Goal: Information Seeking & Learning: Compare options

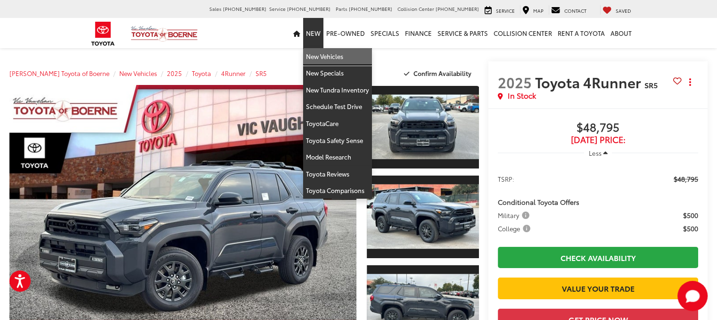
click at [318, 59] on link "New Vehicles" at bounding box center [337, 56] width 69 height 17
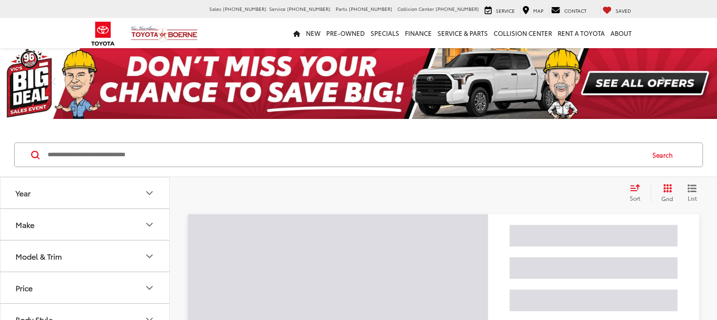
scroll to position [94, 0]
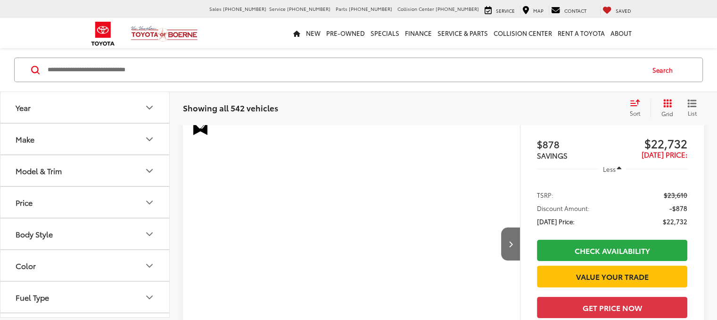
drag, startPoint x: 150, startPoint y: 169, endPoint x: 142, endPoint y: 173, distance: 9.1
click at [151, 169] on icon "Model & Trim" at bounding box center [149, 170] width 11 height 11
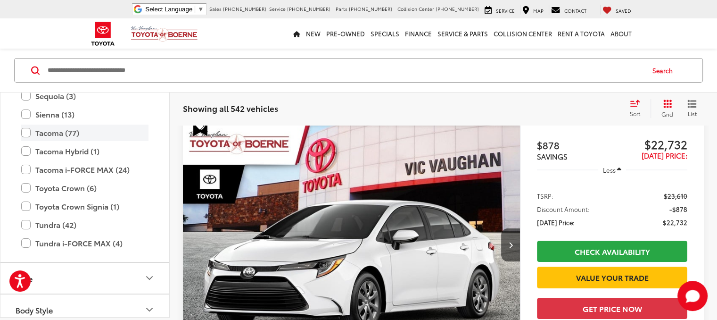
scroll to position [0, 0]
click at [25, 131] on label "Tacoma (77)" at bounding box center [84, 132] width 127 height 17
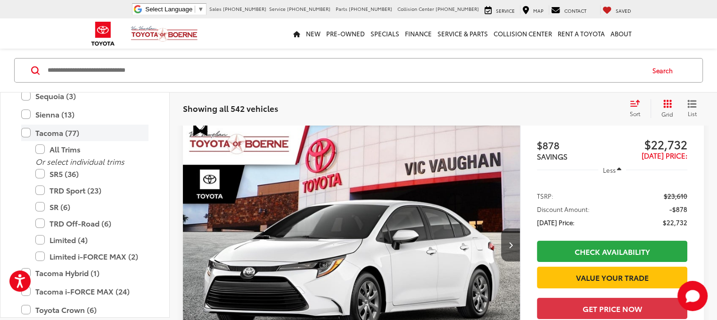
scroll to position [84, 0]
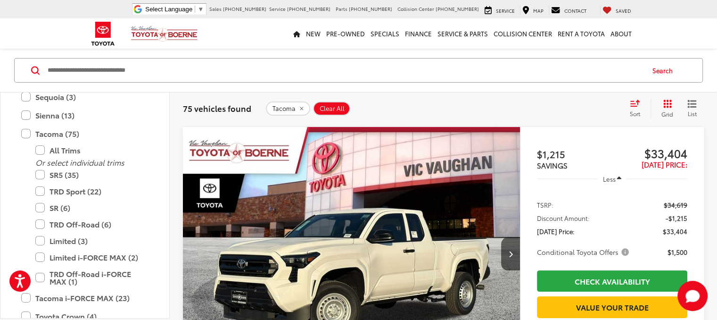
click at [638, 106] on icon "Select sort value" at bounding box center [635, 103] width 10 height 7
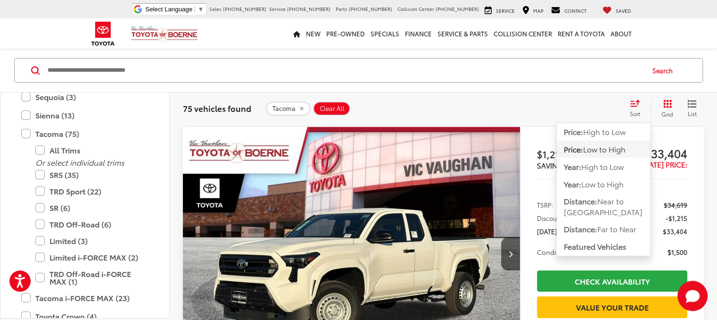
click at [582, 150] on span "Price:" at bounding box center [573, 148] width 19 height 11
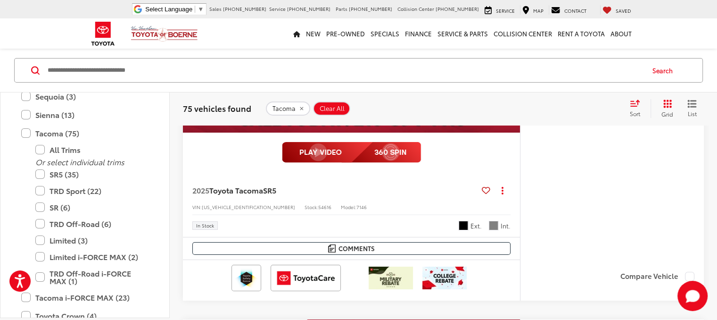
scroll to position [3395, 0]
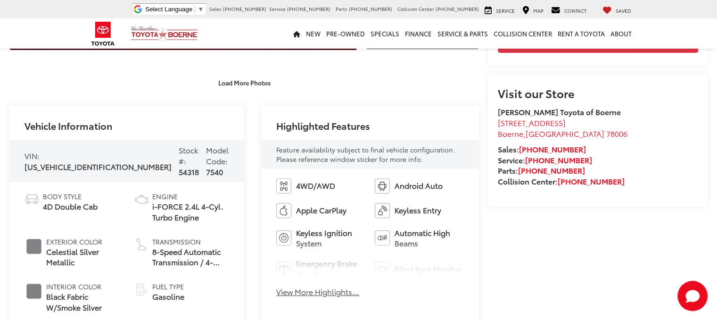
scroll to position [396, 0]
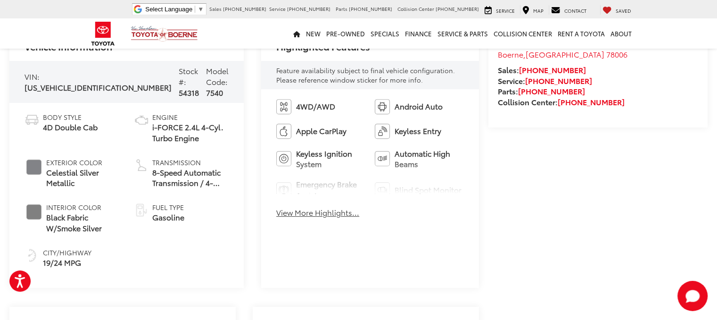
click at [300, 213] on button "View More Highlights..." at bounding box center [317, 212] width 83 height 11
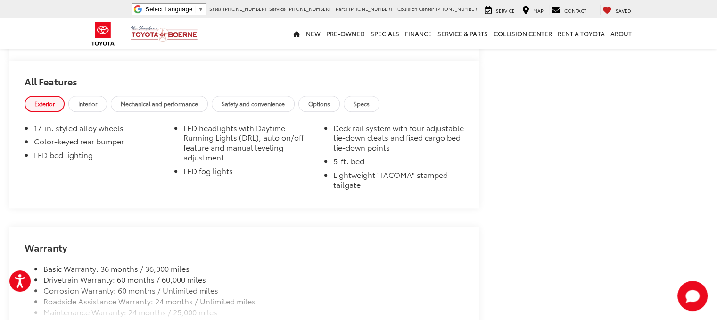
scroll to position [1005, 0]
click at [90, 104] on span "Interior" at bounding box center [87, 102] width 19 height 8
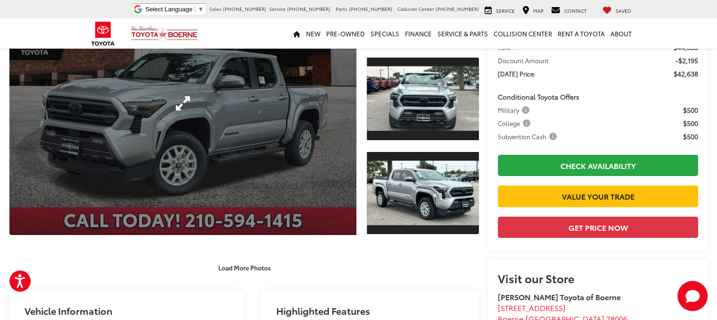
scroll to position [0, 0]
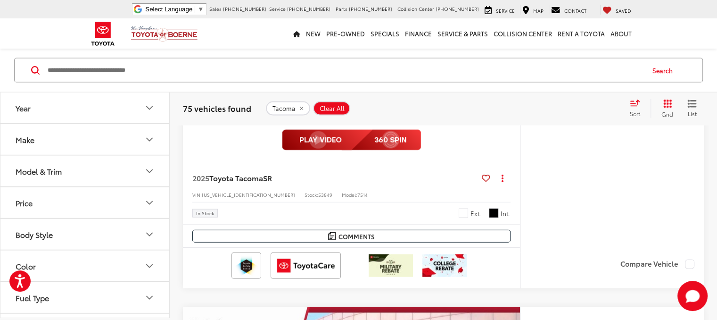
scroll to position [2042, 0]
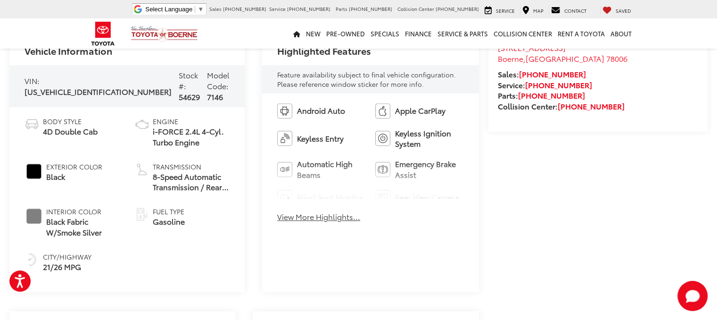
click at [315, 215] on button "View More Highlights..." at bounding box center [318, 216] width 83 height 11
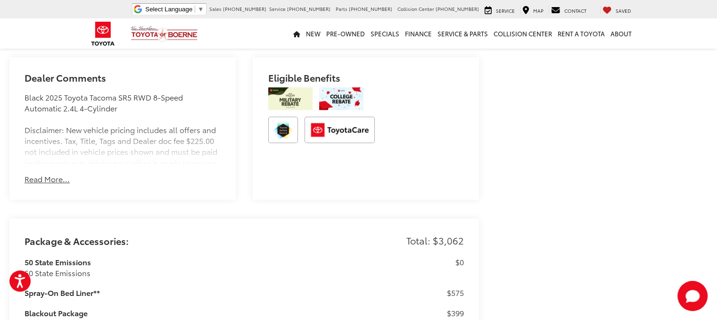
scroll to position [675, 0]
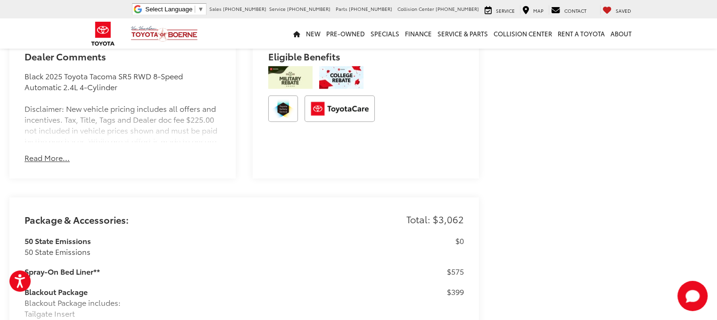
click at [55, 160] on button "Read More..." at bounding box center [47, 157] width 45 height 11
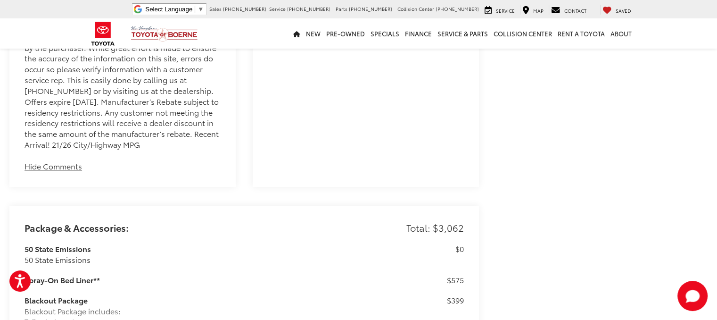
scroll to position [863, 0]
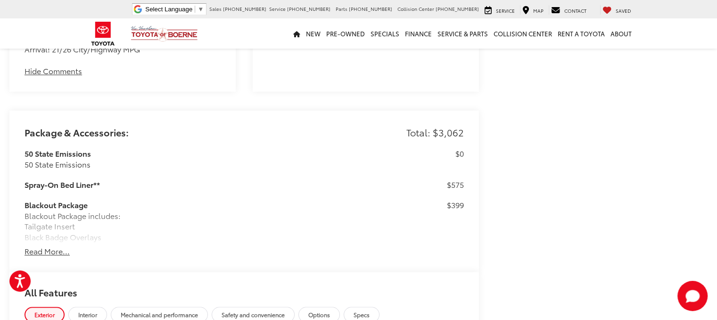
click at [53, 252] on button "Read More..." at bounding box center [47, 251] width 45 height 11
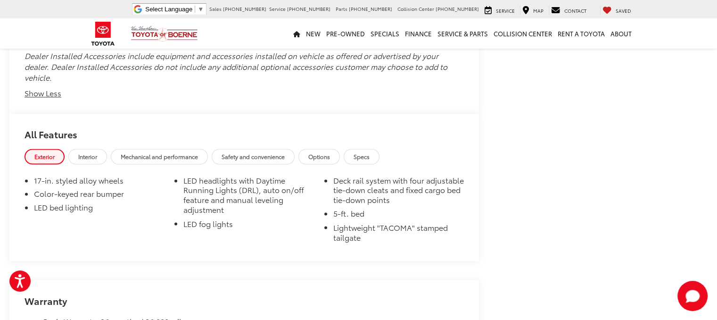
scroll to position [1577, 0]
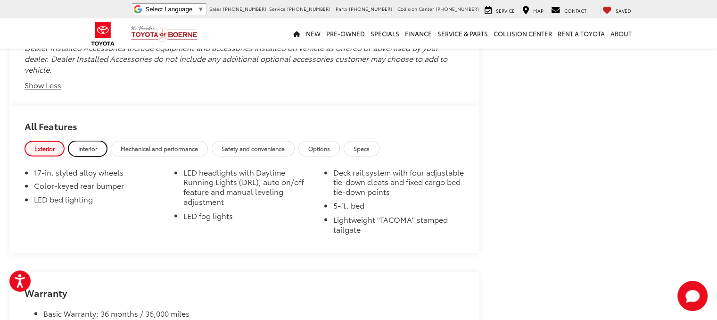
click at [88, 151] on span "Interior" at bounding box center [87, 148] width 19 height 8
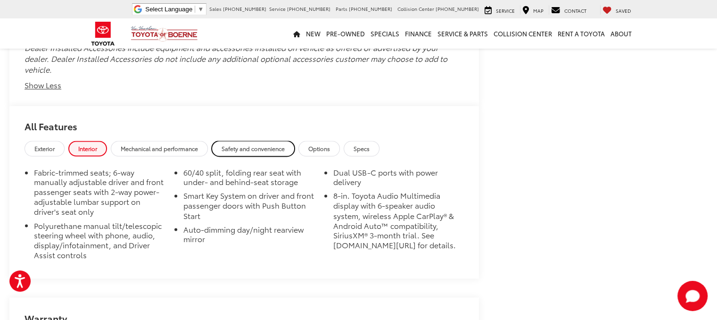
click at [225, 150] on span "Safety and convenience" at bounding box center [253, 148] width 63 height 8
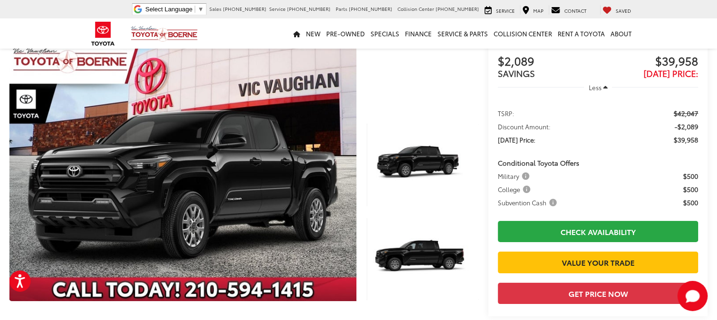
scroll to position [68, 0]
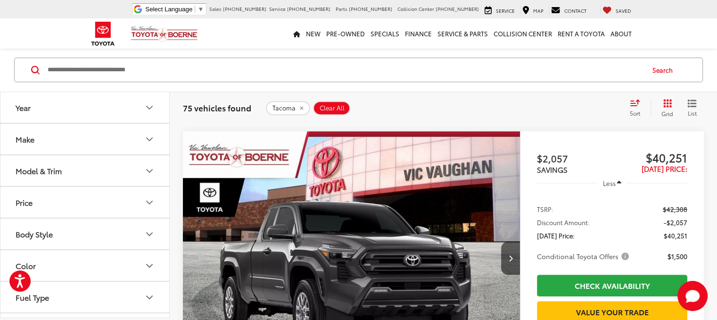
scroll to position [3975, 0]
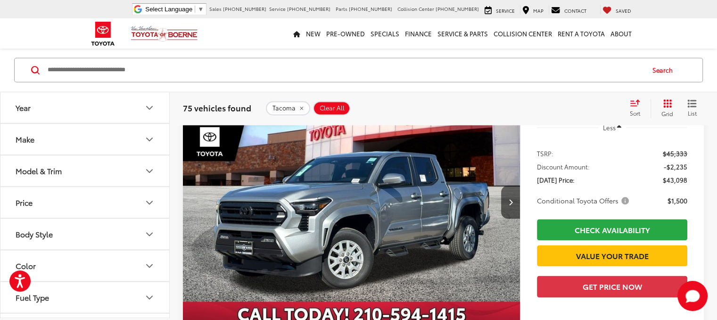
scroll to position [1452, 0]
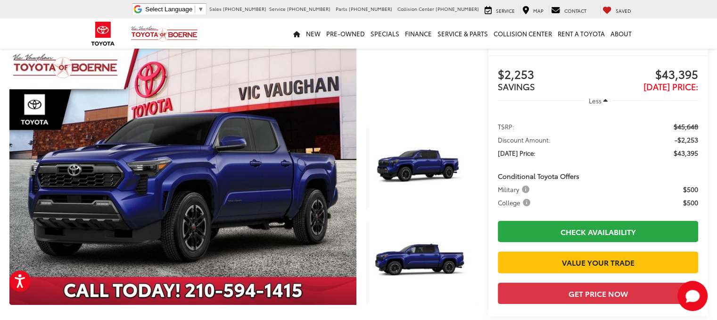
scroll to position [15, 0]
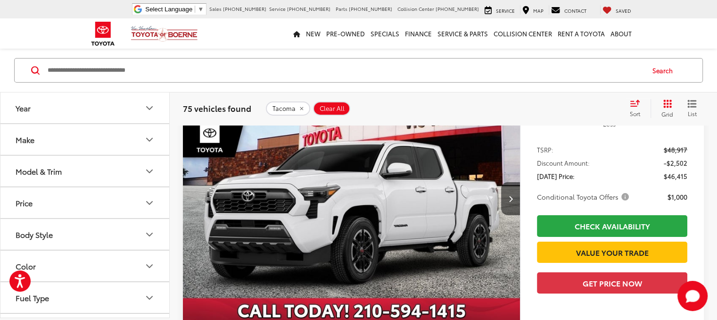
scroll to position [3077, 0]
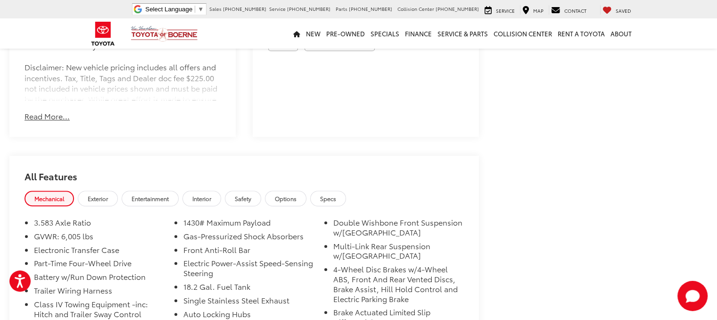
scroll to position [707, 0]
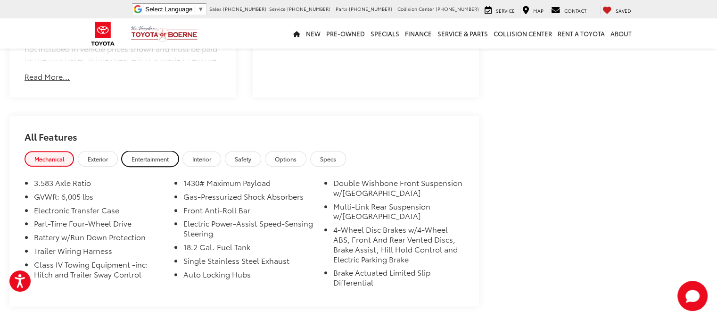
click at [164, 155] on span "Entertainment" at bounding box center [150, 159] width 37 height 8
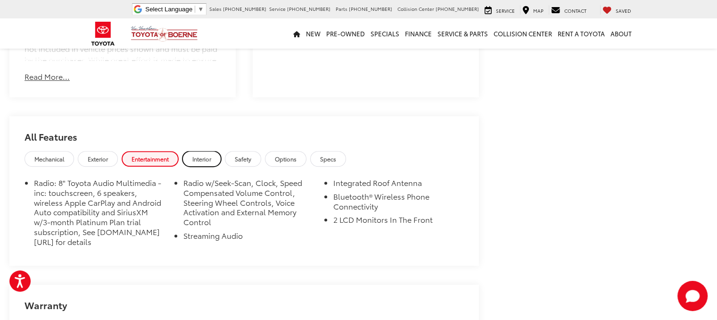
click at [214, 151] on link "Interior" at bounding box center [202, 159] width 39 height 16
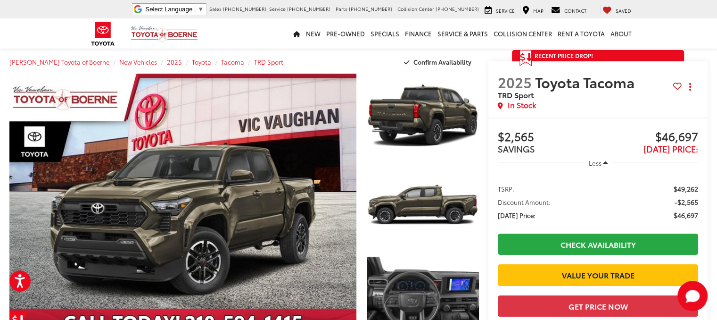
scroll to position [0, 0]
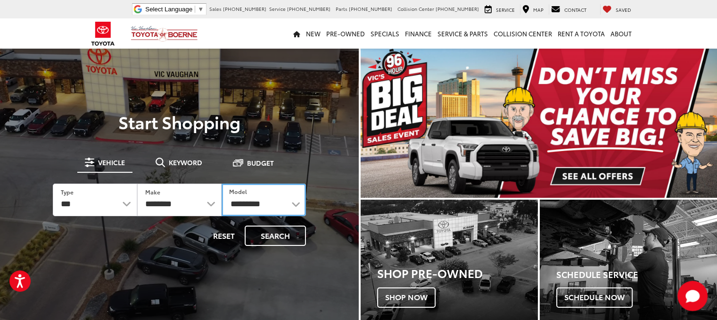
click at [245, 203] on select "**********" at bounding box center [264, 199] width 84 height 33
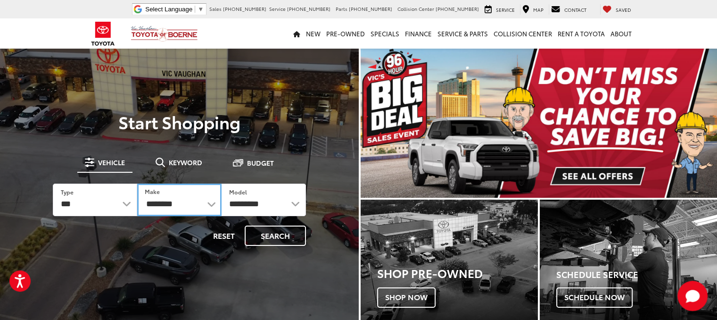
click at [182, 202] on select "**********" at bounding box center [179, 199] width 84 height 33
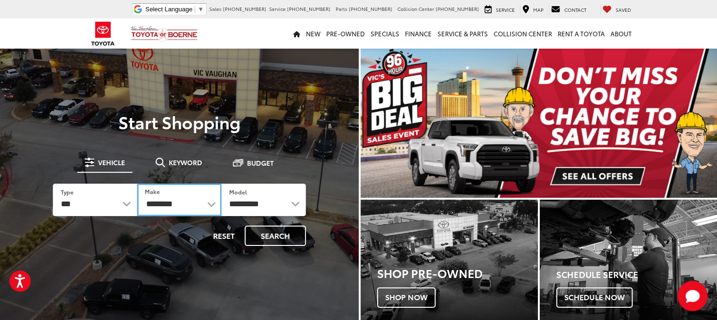
select select "******"
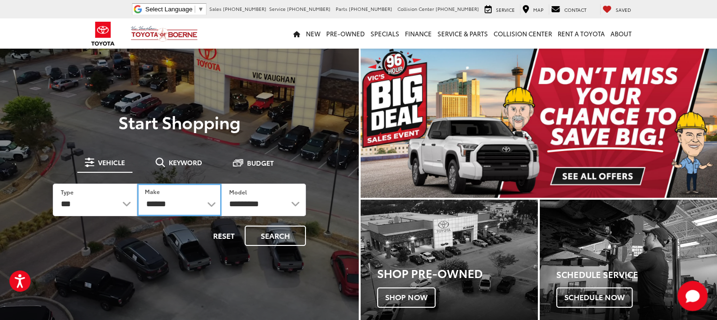
click at [137, 183] on select "**********" at bounding box center [179, 199] width 84 height 33
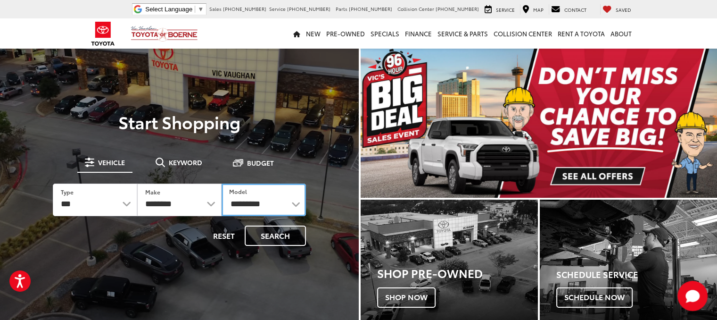
click at [236, 202] on select "**********" at bounding box center [264, 199] width 84 height 33
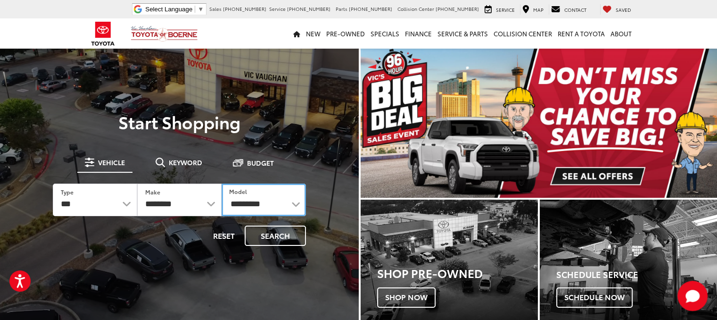
select select "*******"
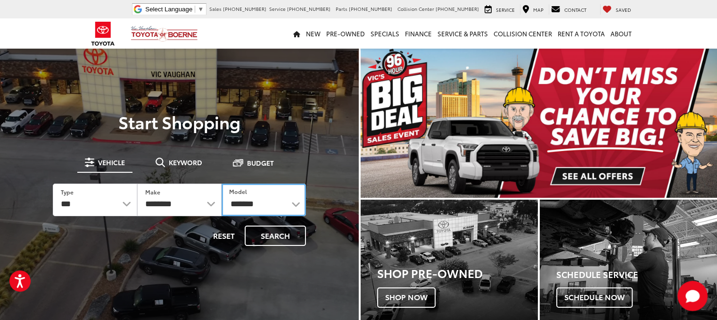
click at [222, 183] on select "**********" at bounding box center [264, 199] width 84 height 33
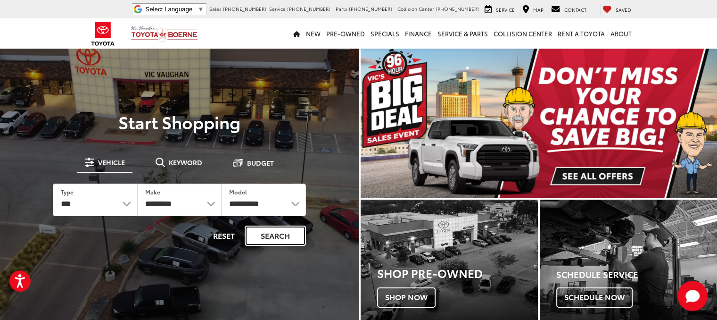
click at [259, 240] on button "Search" at bounding box center [275, 235] width 61 height 20
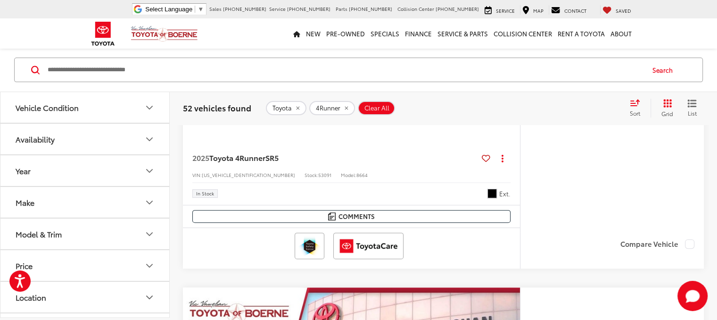
scroll to position [141, 0]
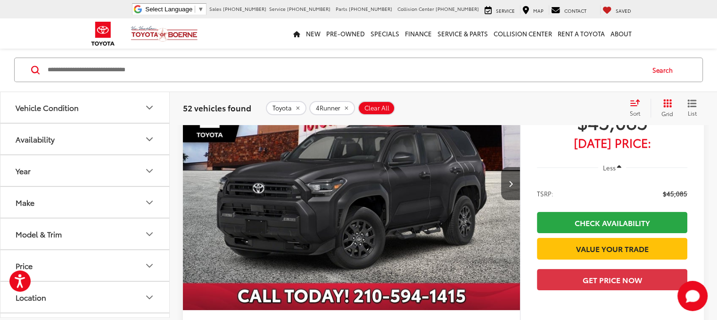
click at [311, 150] on img "2025 Toyota 4Runner SR5 0" at bounding box center [352, 184] width 339 height 254
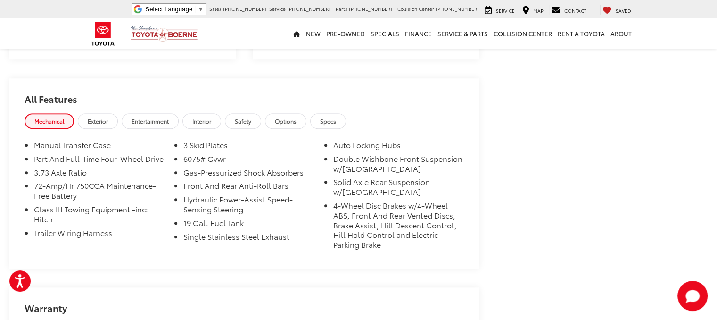
scroll to position [755, 0]
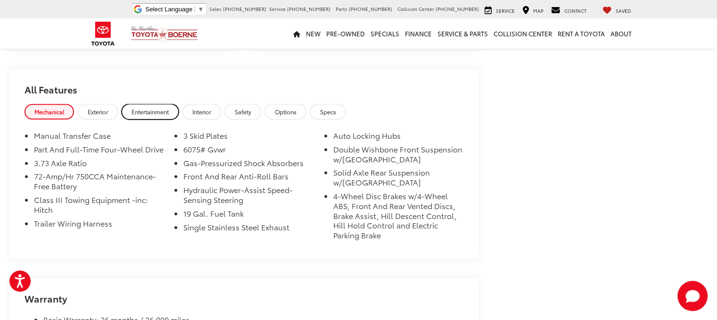
click at [158, 108] on span "Entertainment" at bounding box center [150, 112] width 37 height 8
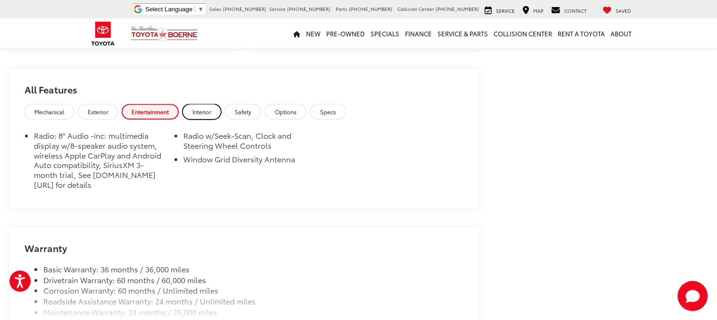
click at [198, 108] on span "Interior" at bounding box center [201, 112] width 19 height 8
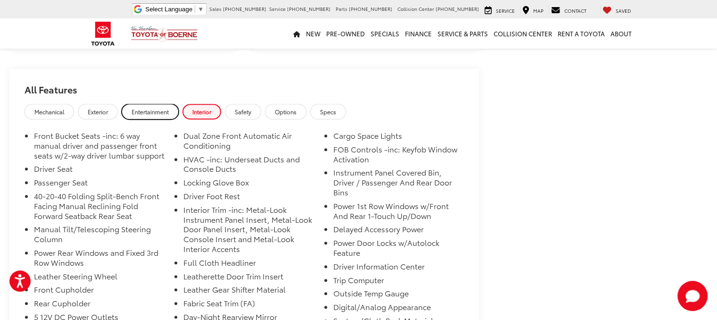
click at [133, 108] on span "Entertainment" at bounding box center [150, 112] width 37 height 8
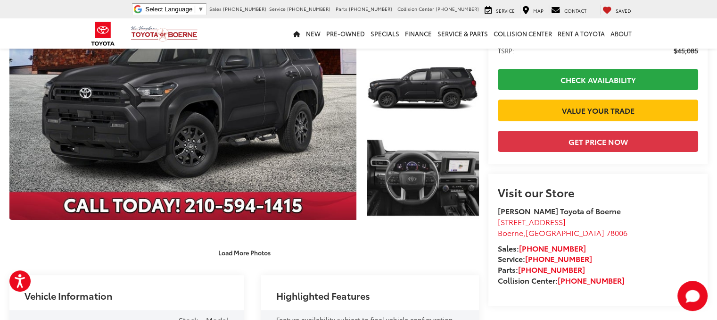
scroll to position [94, 0]
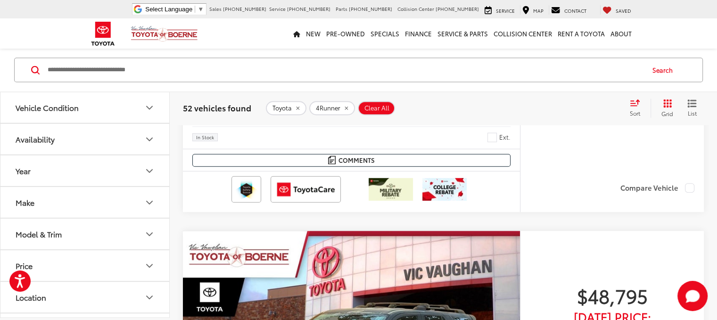
scroll to position [789, 0]
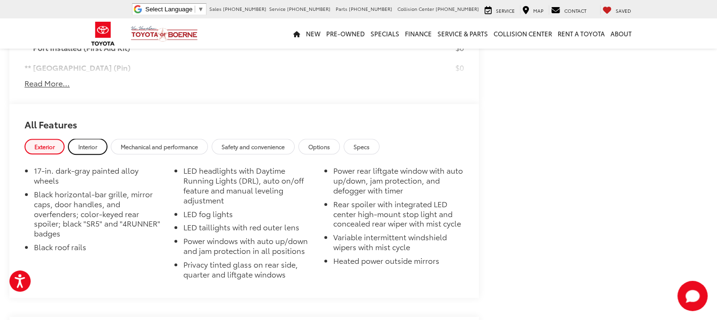
click at [98, 139] on link "Interior" at bounding box center [87, 147] width 39 height 16
